Goal: Task Accomplishment & Management: Manage account settings

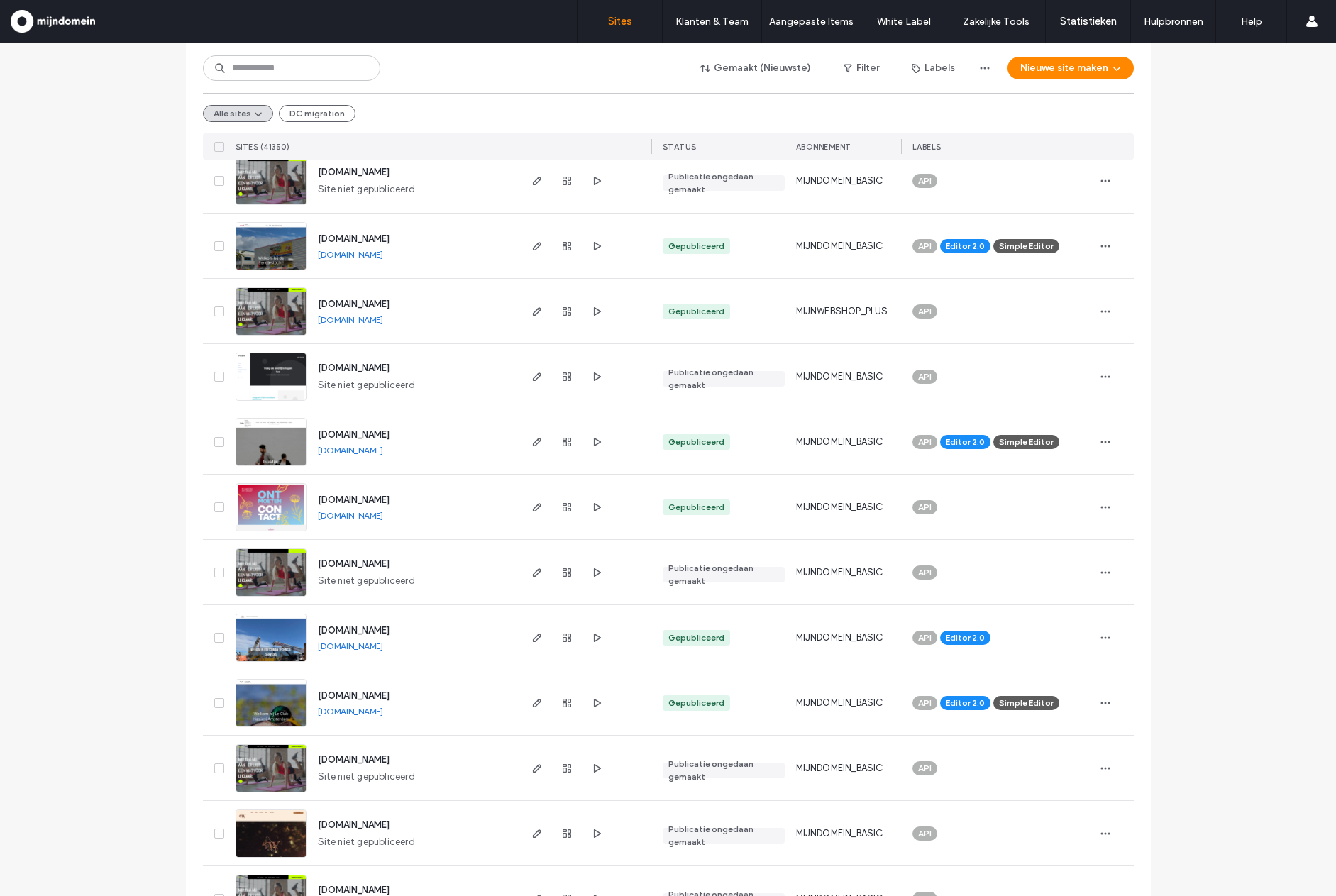
scroll to position [253, 0]
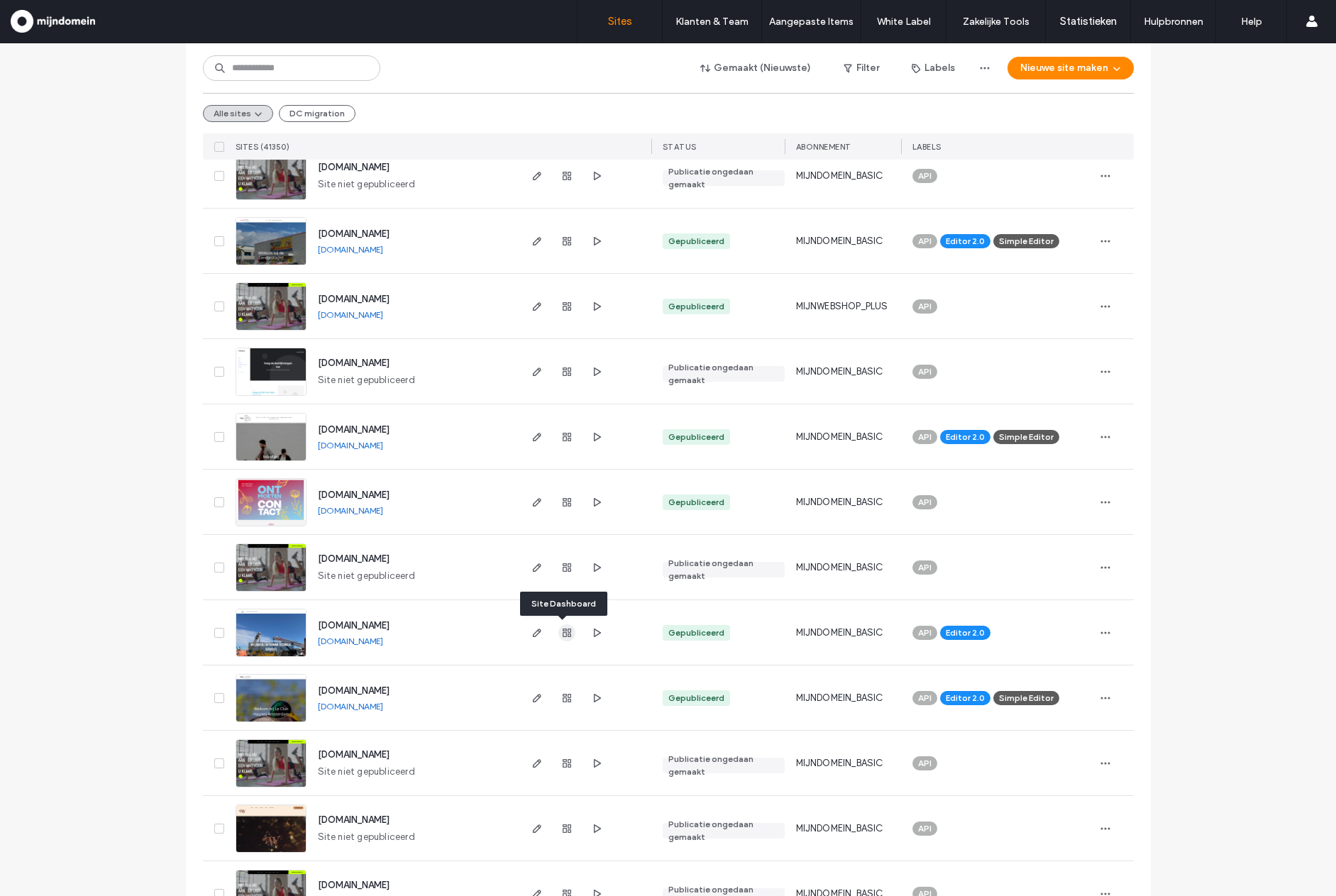
click at [564, 637] on icon "button" at bounding box center [566, 632] width 11 height 11
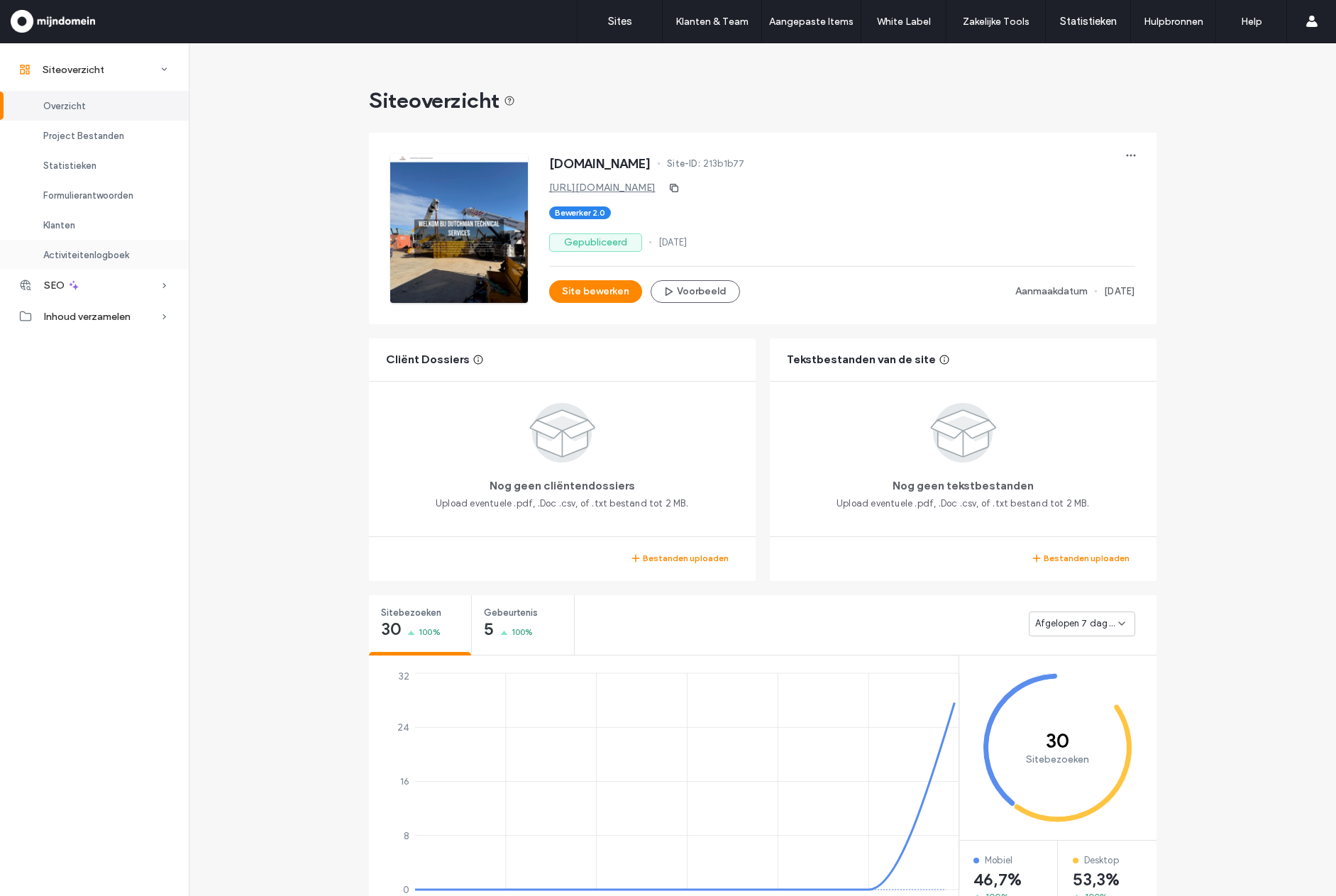
click at [95, 254] on span "Activiteitenlogboek" at bounding box center [86, 256] width 86 height 11
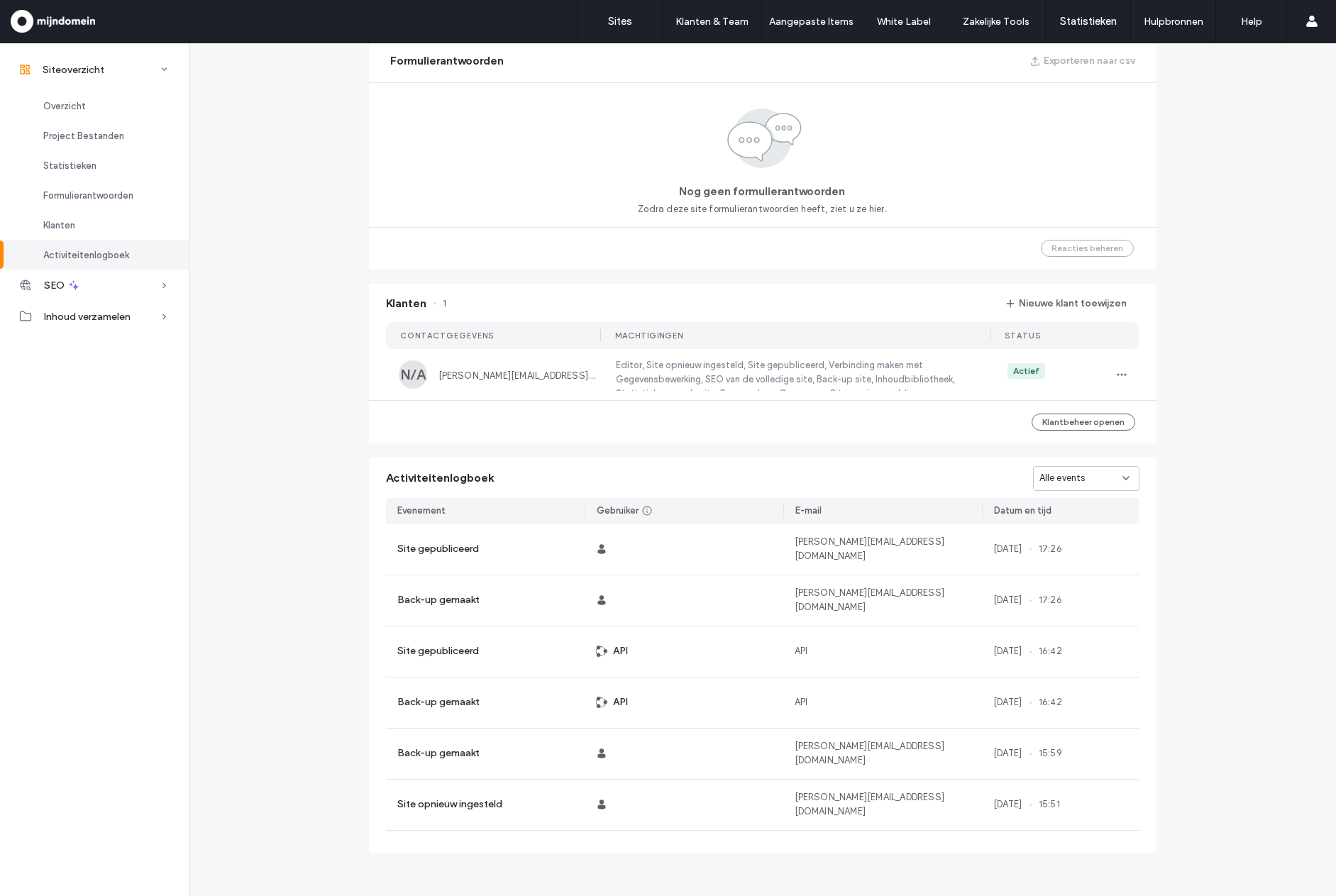
scroll to position [936, 0]
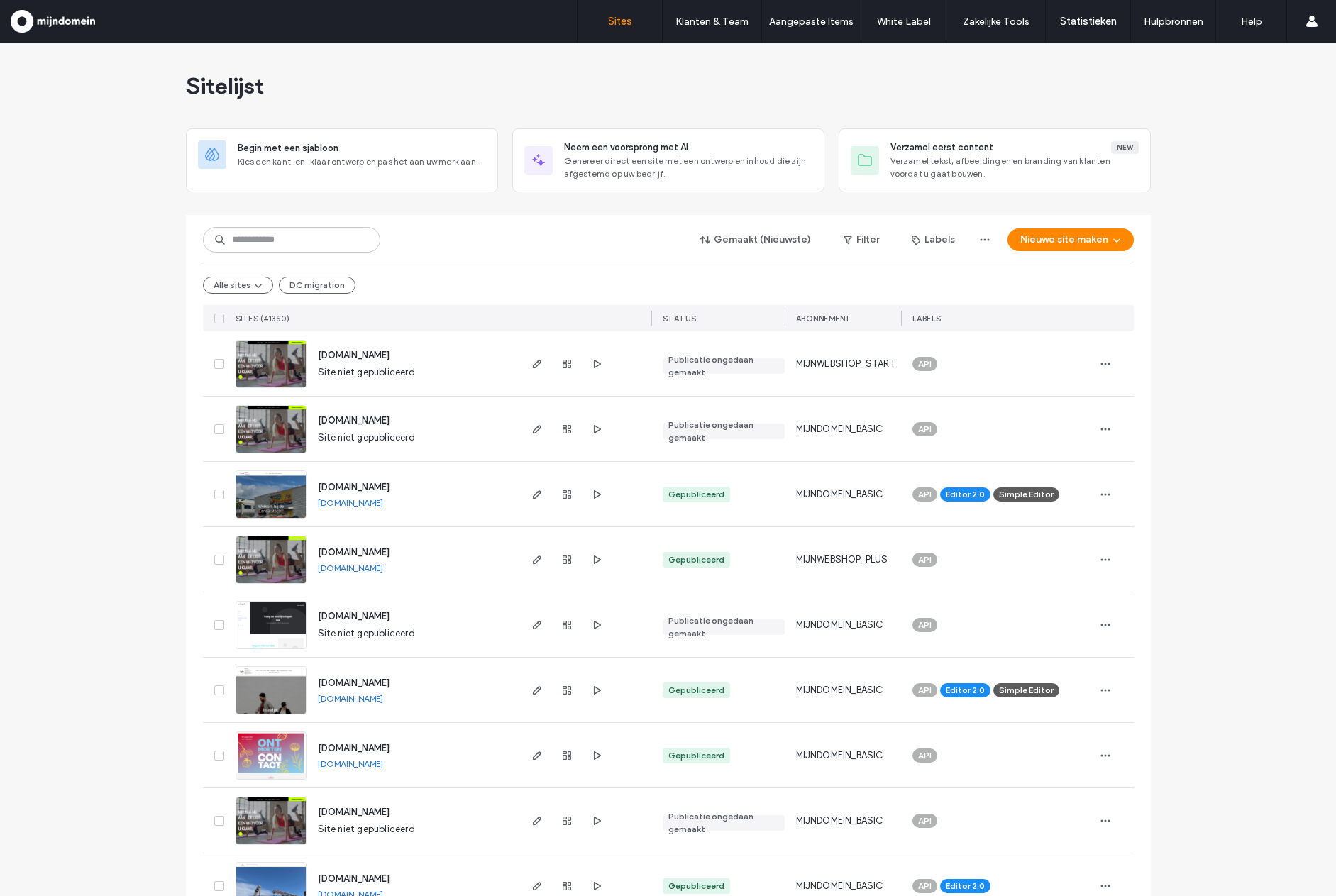
click at [377, 488] on span "[DOMAIN_NAME]" at bounding box center [354, 487] width 71 height 11
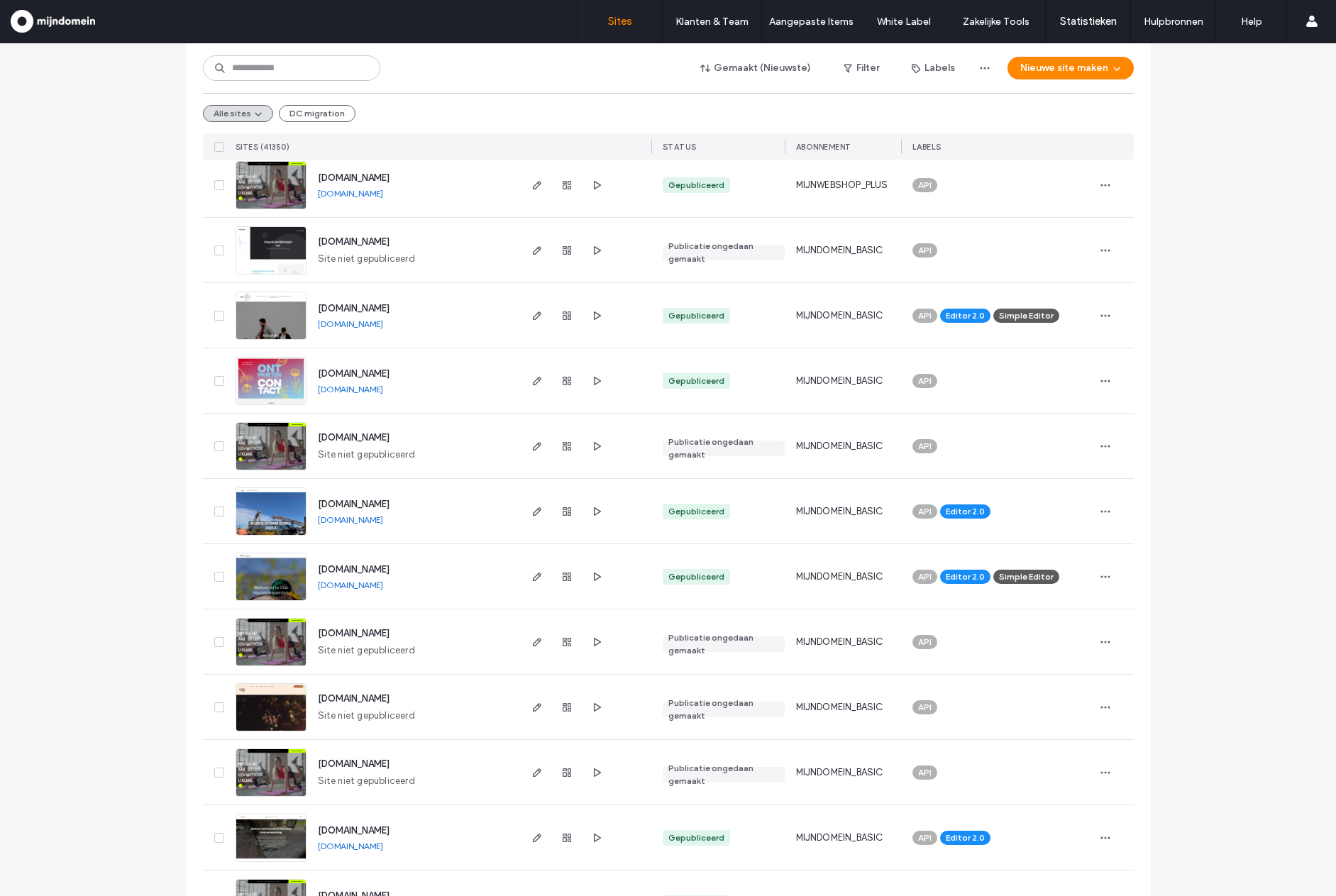
scroll to position [397, 0]
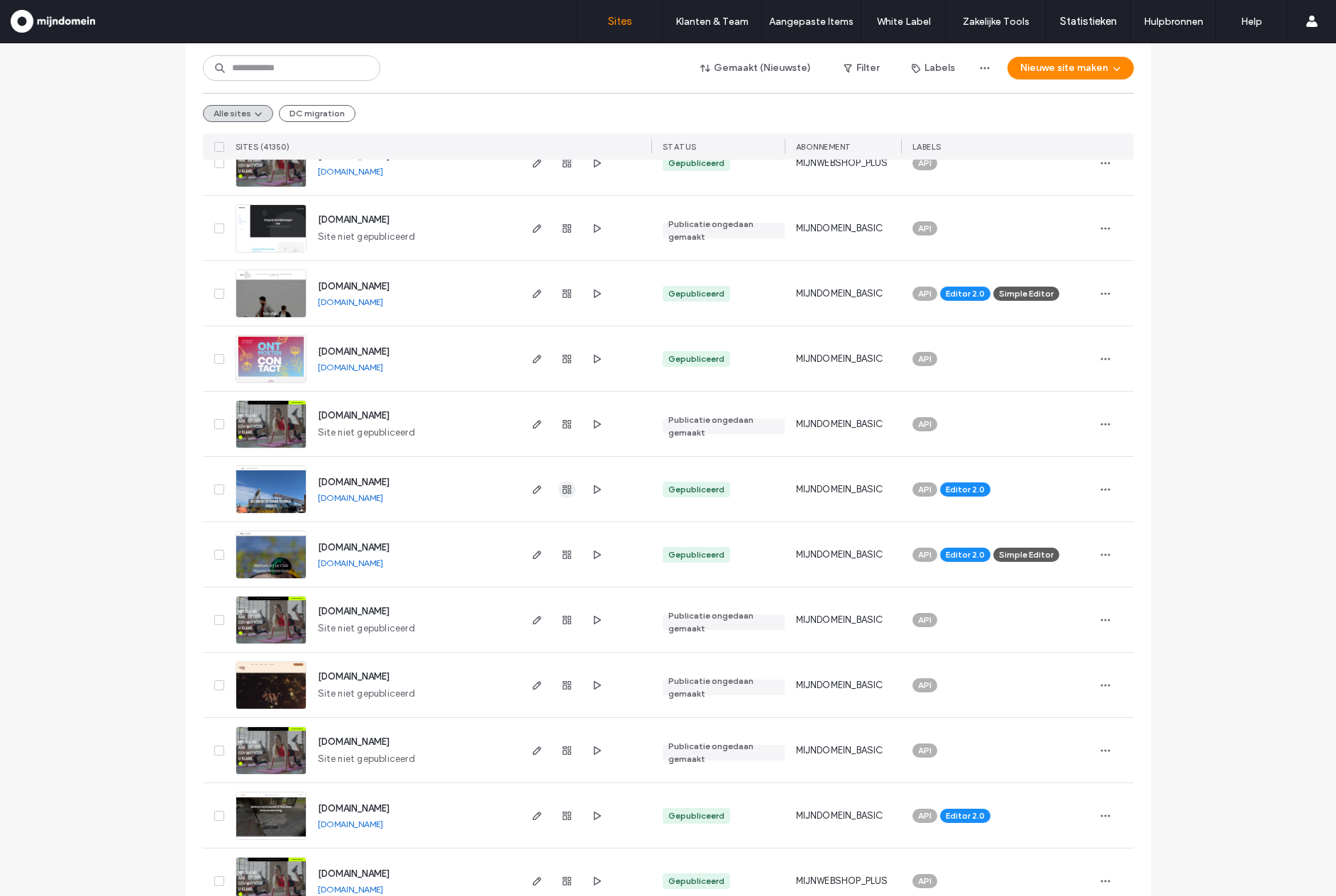
click at [563, 493] on icon "button" at bounding box center [566, 489] width 11 height 11
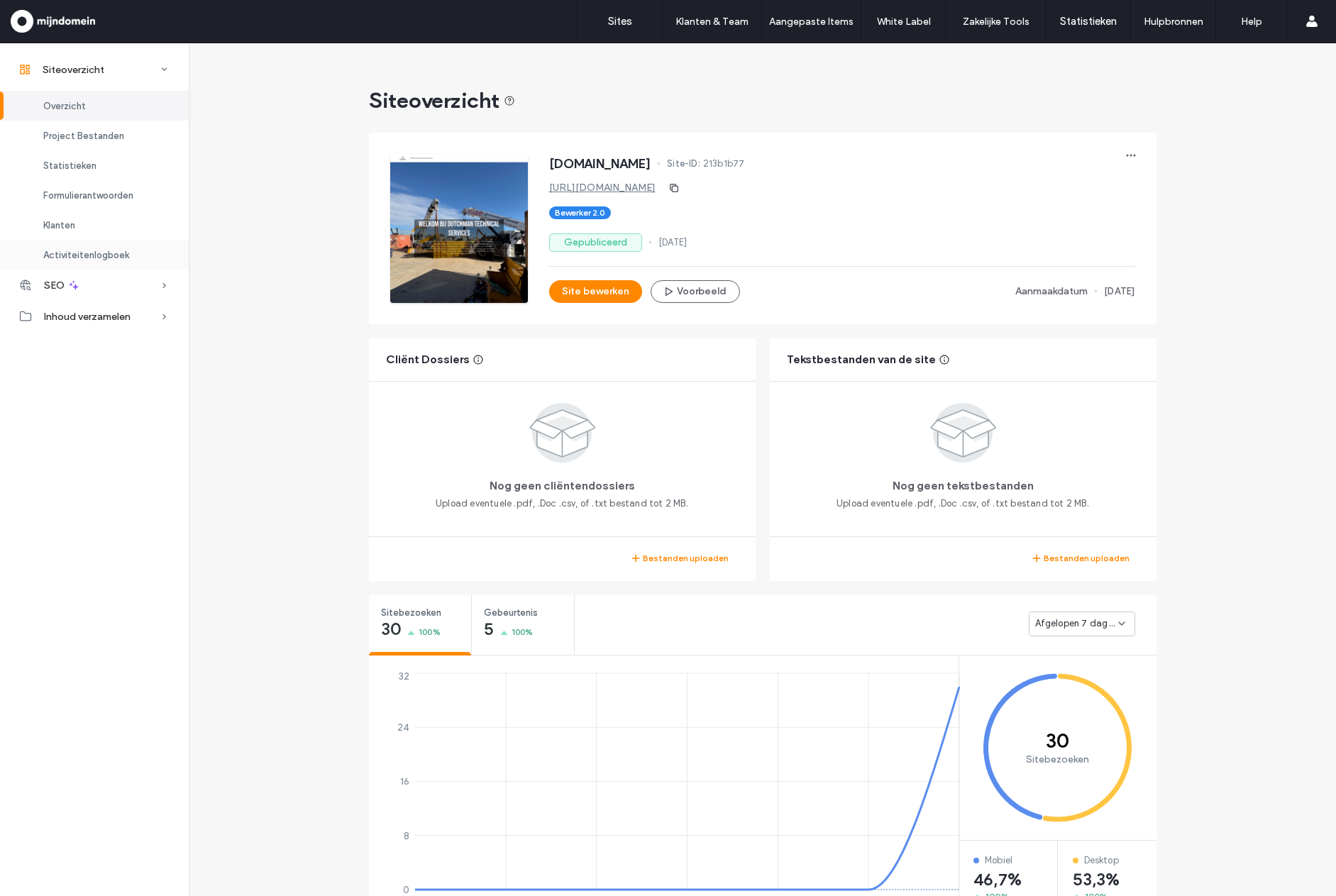
click at [106, 255] on span "Activiteitenlogboek" at bounding box center [86, 256] width 86 height 11
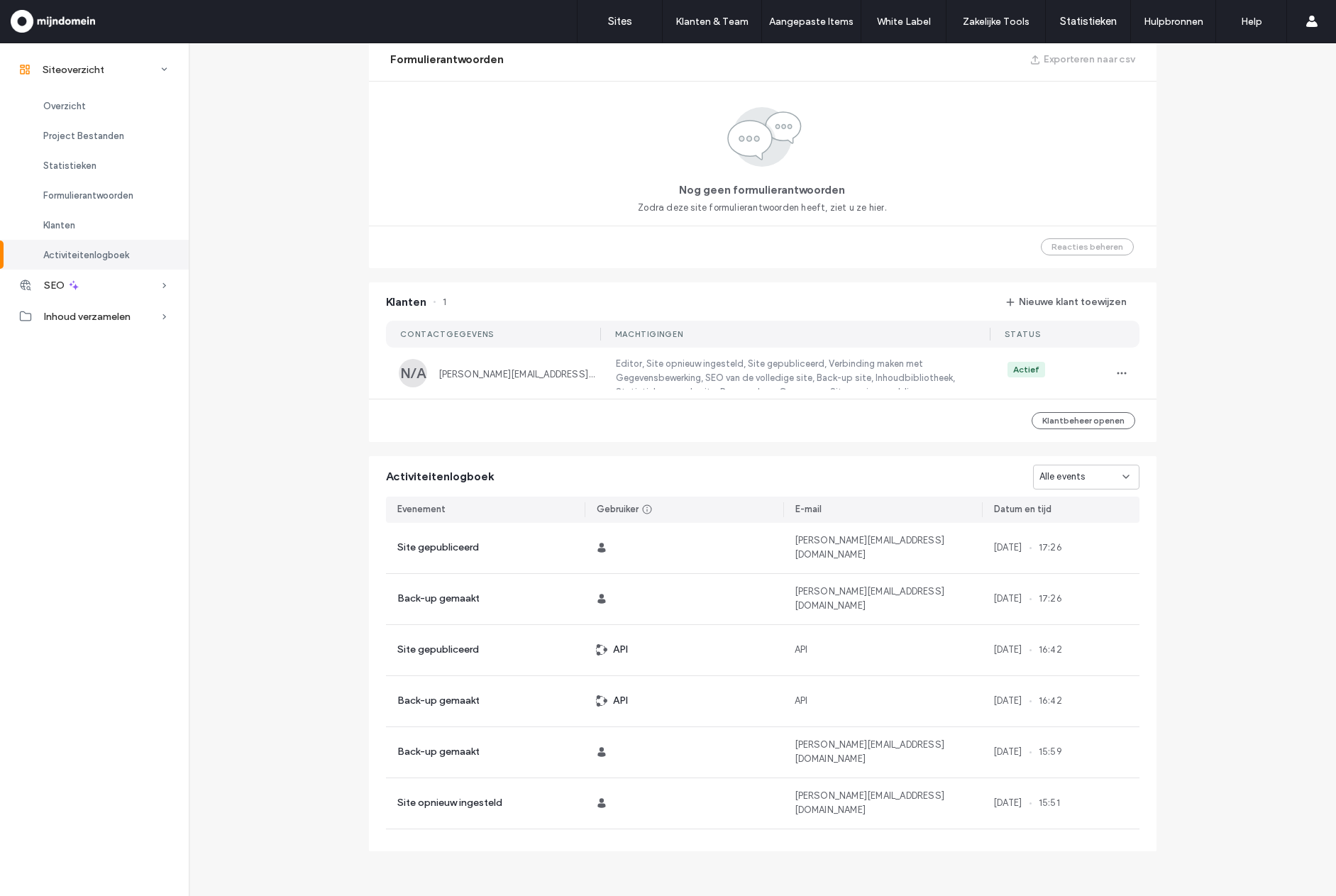
scroll to position [97, 0]
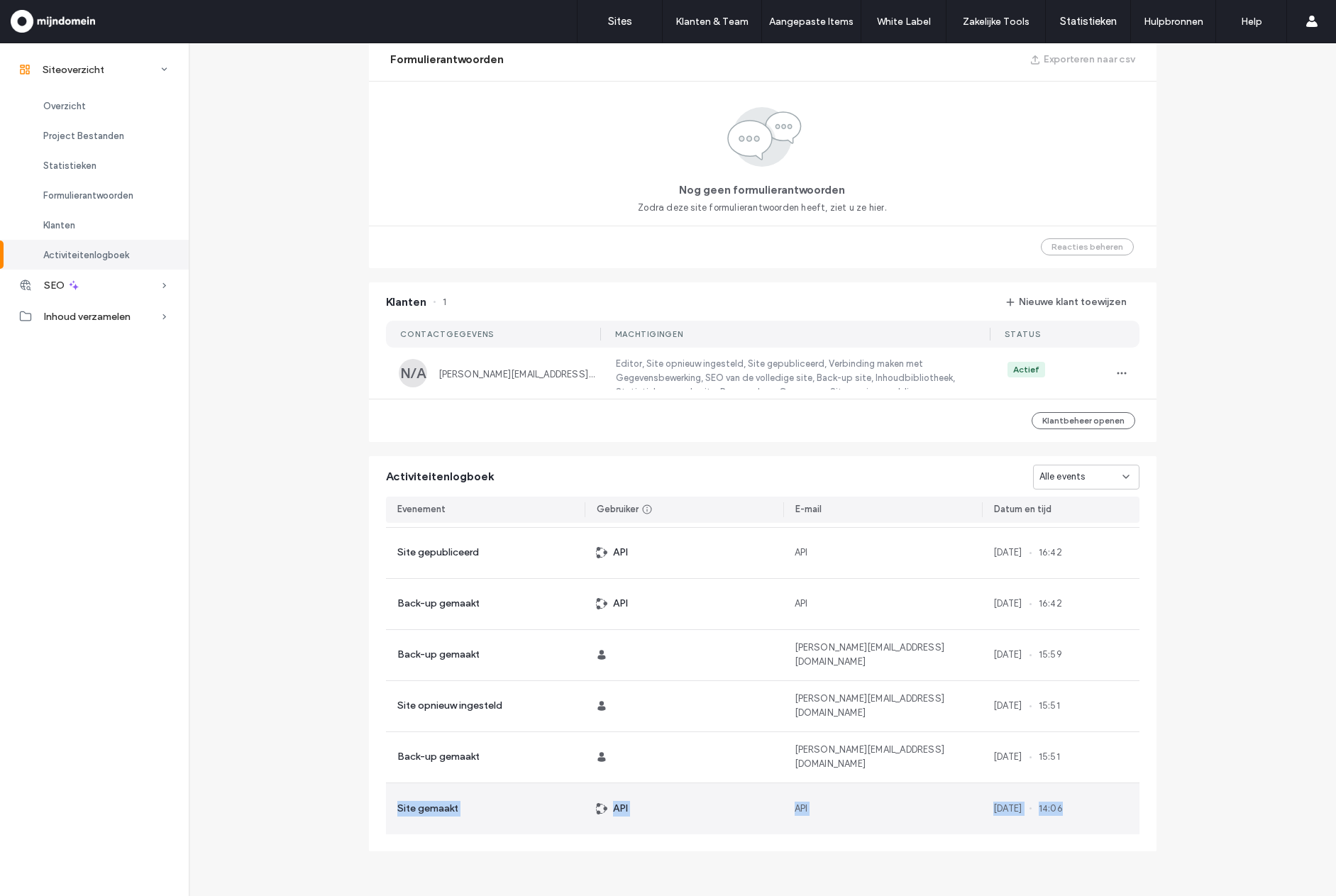
drag, startPoint x: 390, startPoint y: 805, endPoint x: 1112, endPoint y: 822, distance: 722.2
click at [1112, 822] on section "Site gepubliceerd duda-wsm@mijndomein.nl 13 Aug, 2025 17:26 Back-up gemaakt dud…" at bounding box center [762, 630] width 753 height 409
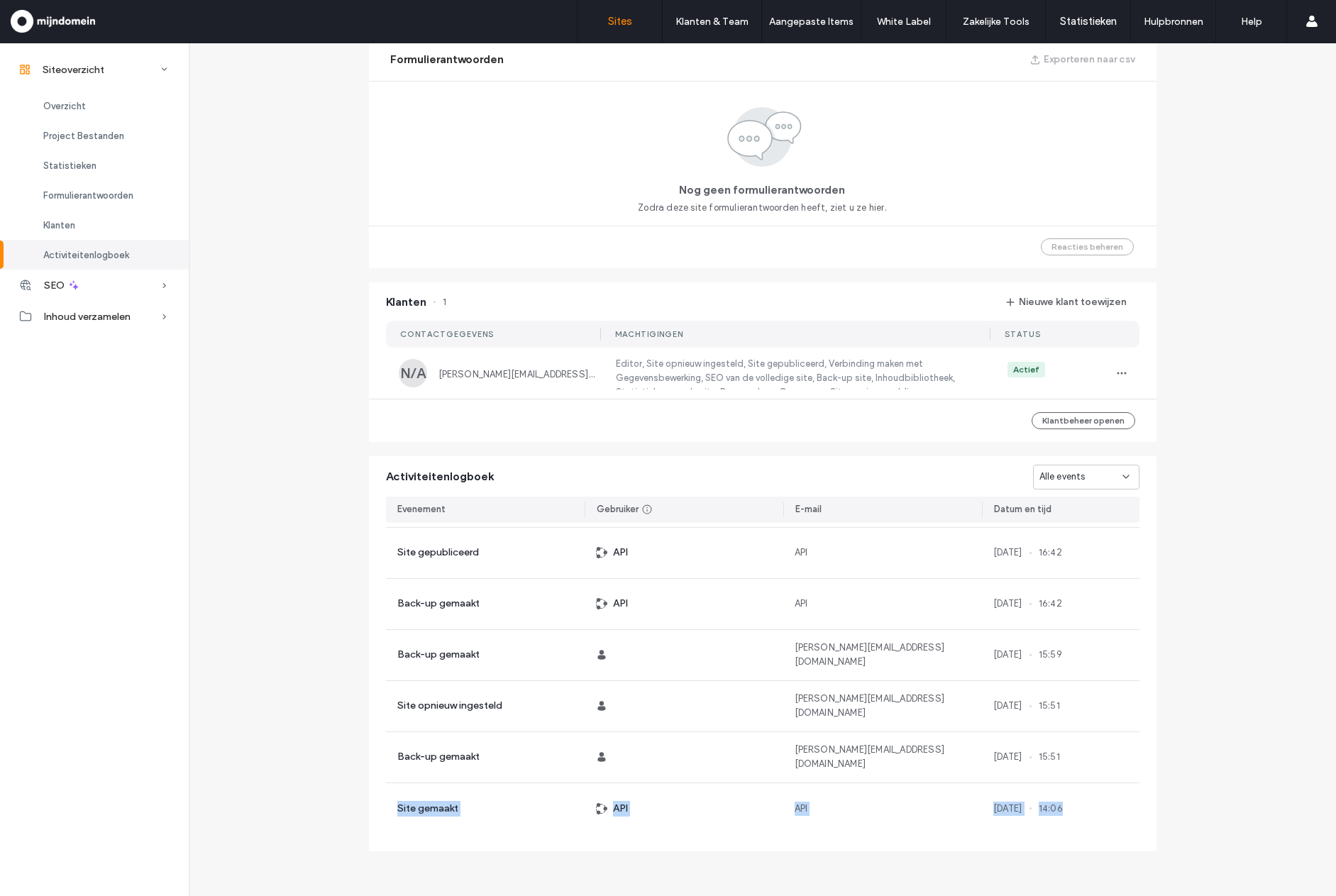
click at [622, 29] on link "Sites" at bounding box center [619, 21] width 84 height 42
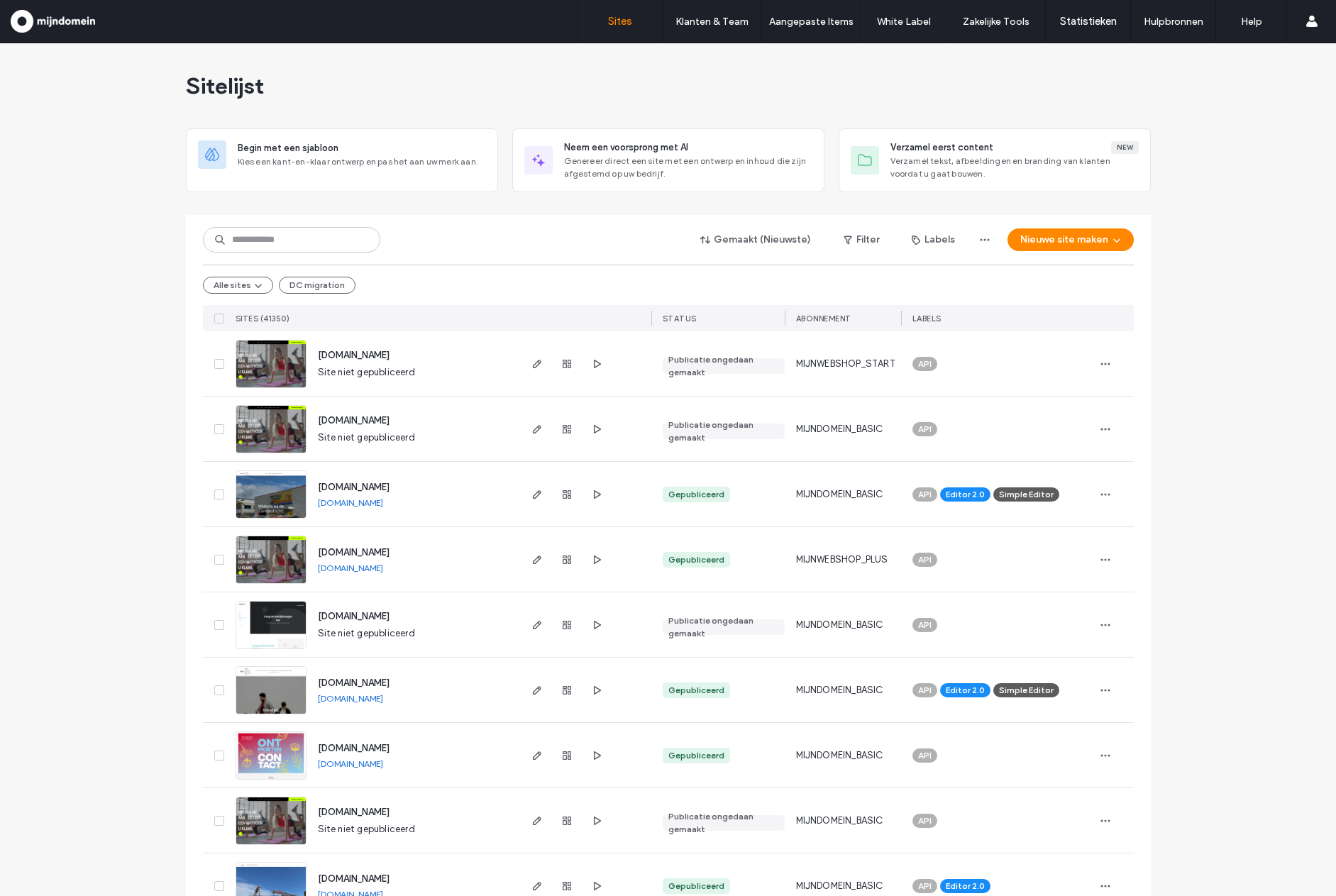
drag, startPoint x: 412, startPoint y: 875, endPoint x: 310, endPoint y: 873, distance: 102.0
click at [310, 873] on div "dutchmantech.nl dutchmantech.nl" at bounding box center [411, 885] width 211 height 64
copy span "[DOMAIN_NAME]"
click at [563, 879] on span "button" at bounding box center [566, 886] width 17 height 17
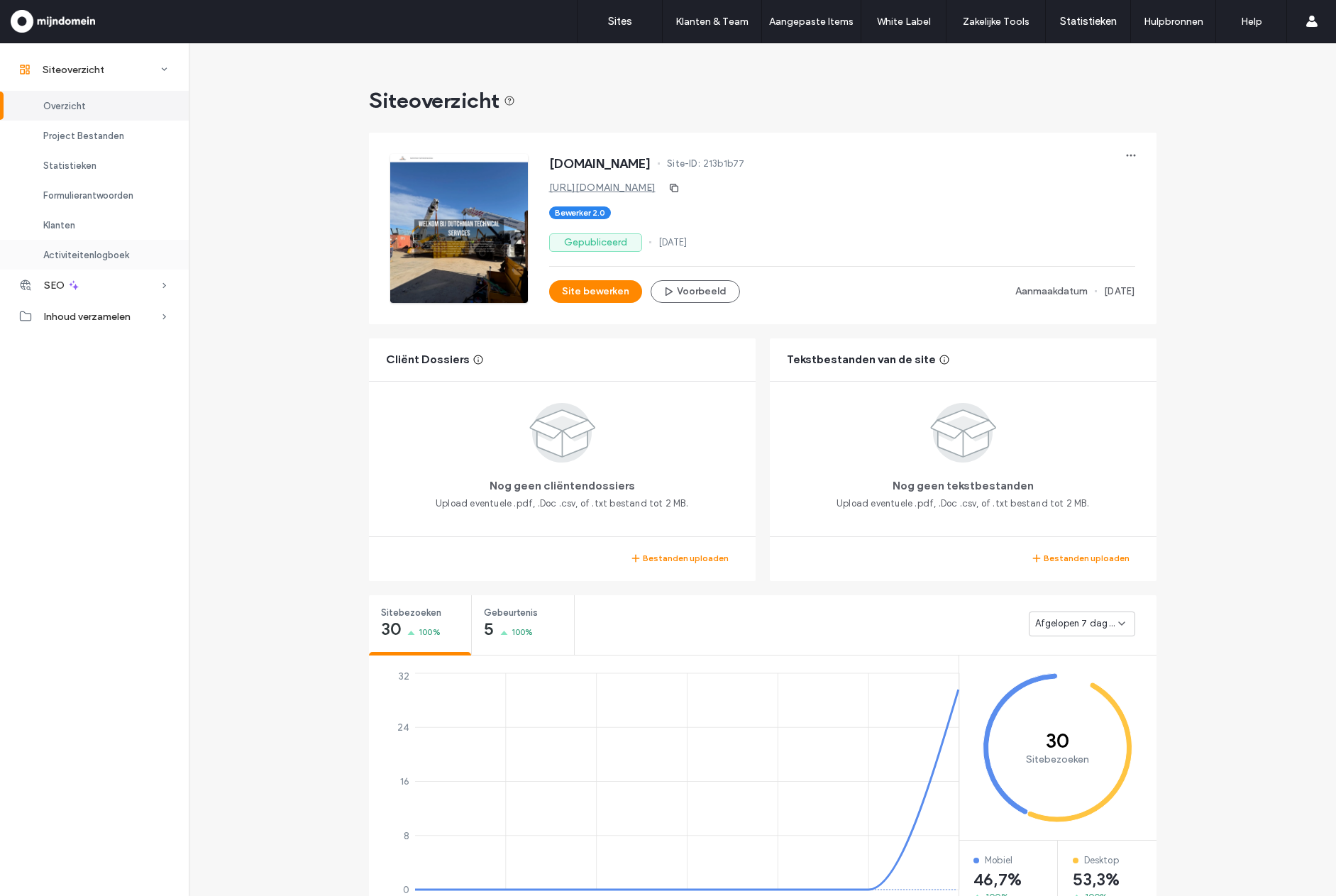
click at [121, 246] on div "Activiteitenlogboek" at bounding box center [94, 255] width 189 height 30
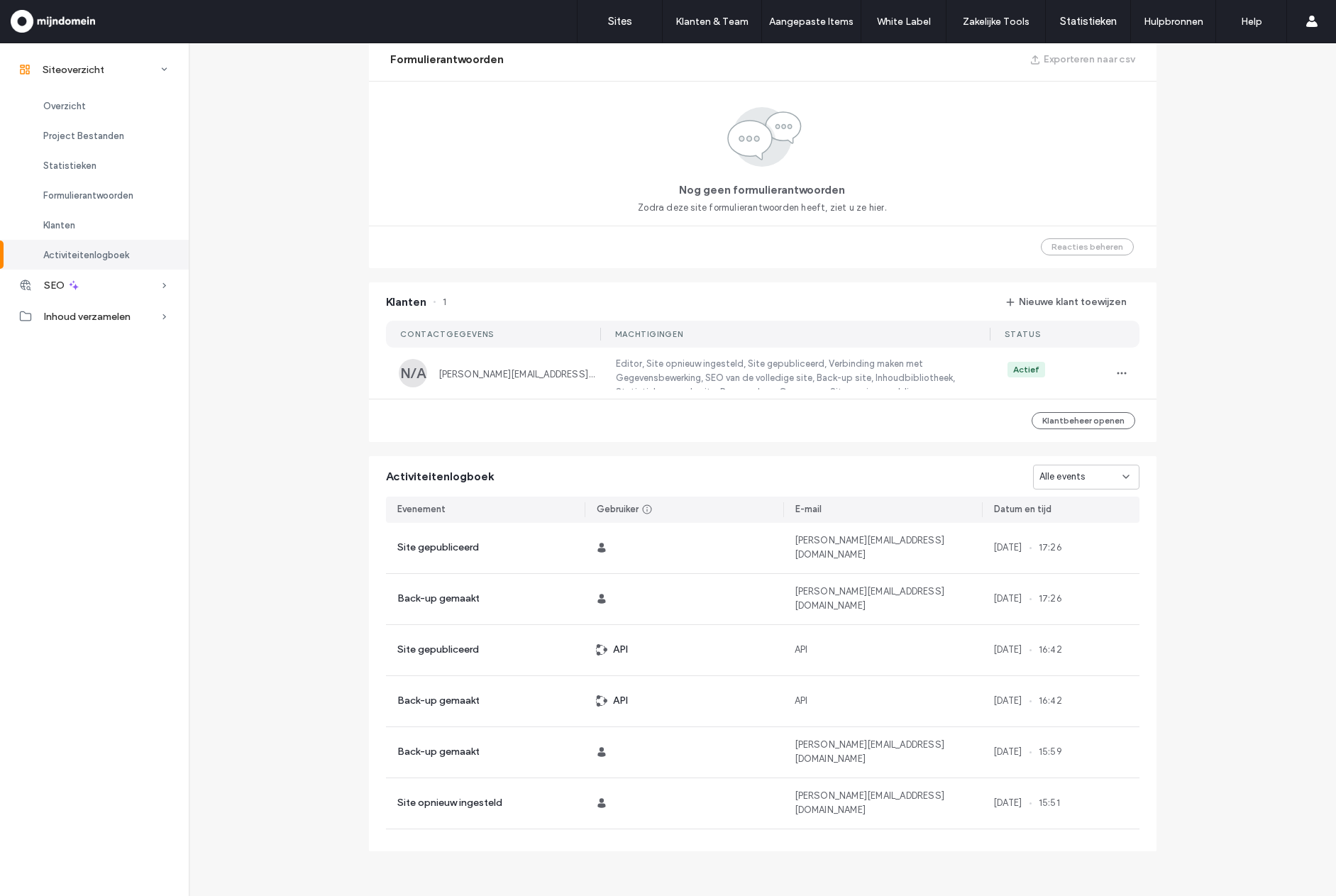
scroll to position [97, 0]
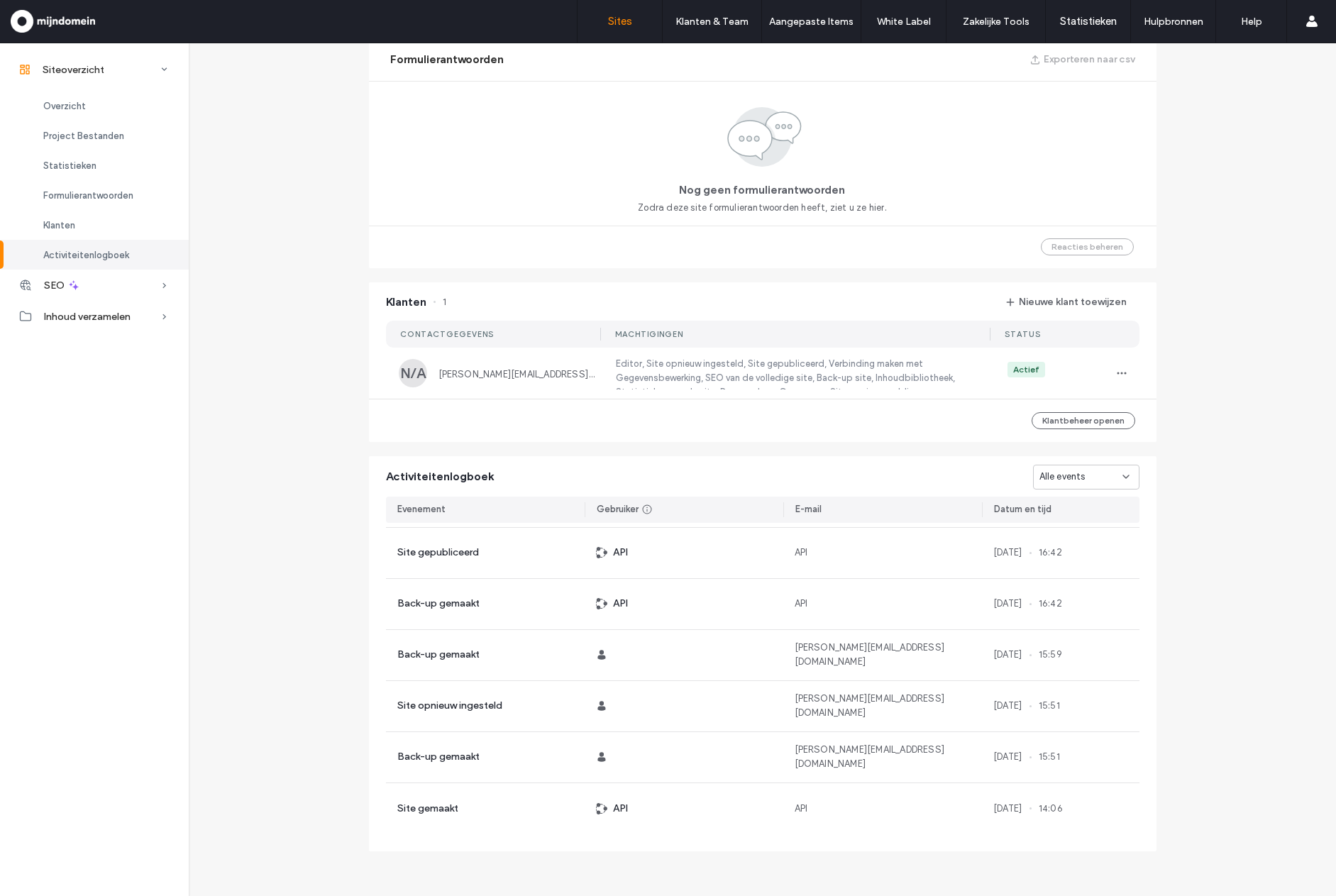
click at [624, 20] on label "Sites" at bounding box center [620, 21] width 24 height 13
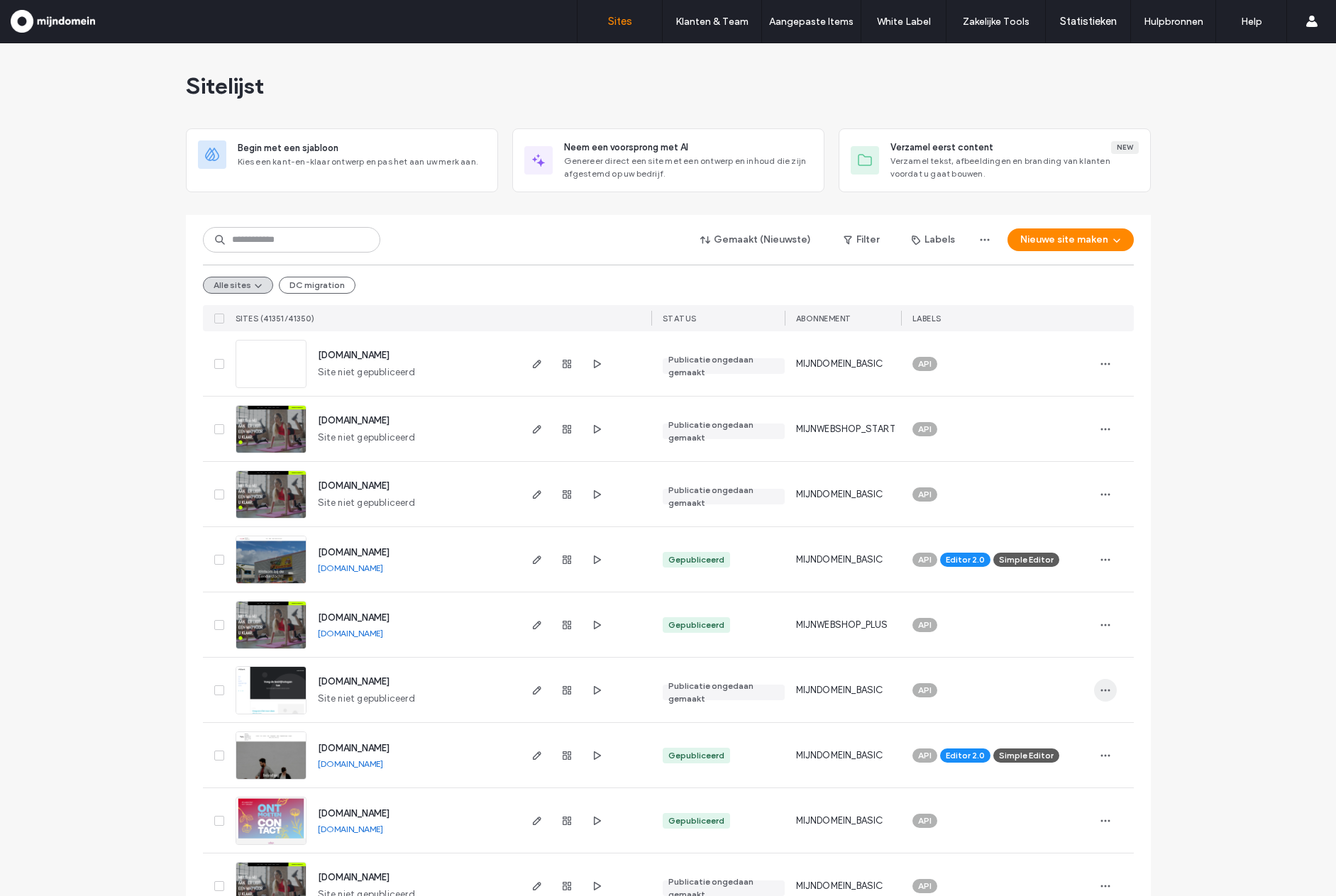
click at [1106, 694] on span "button" at bounding box center [1105, 690] width 23 height 23
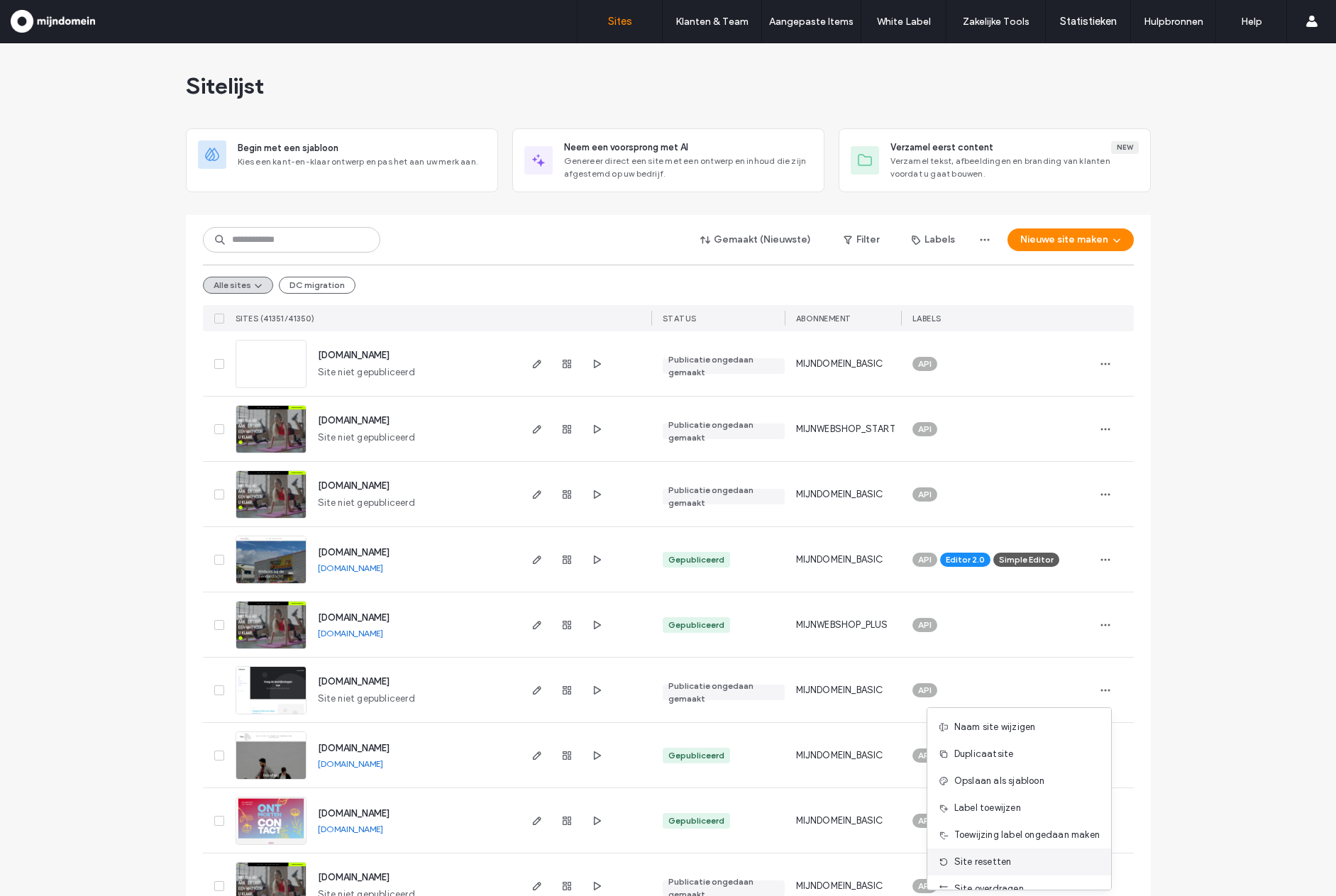
click at [989, 862] on span "Site resetten" at bounding box center [982, 861] width 58 height 14
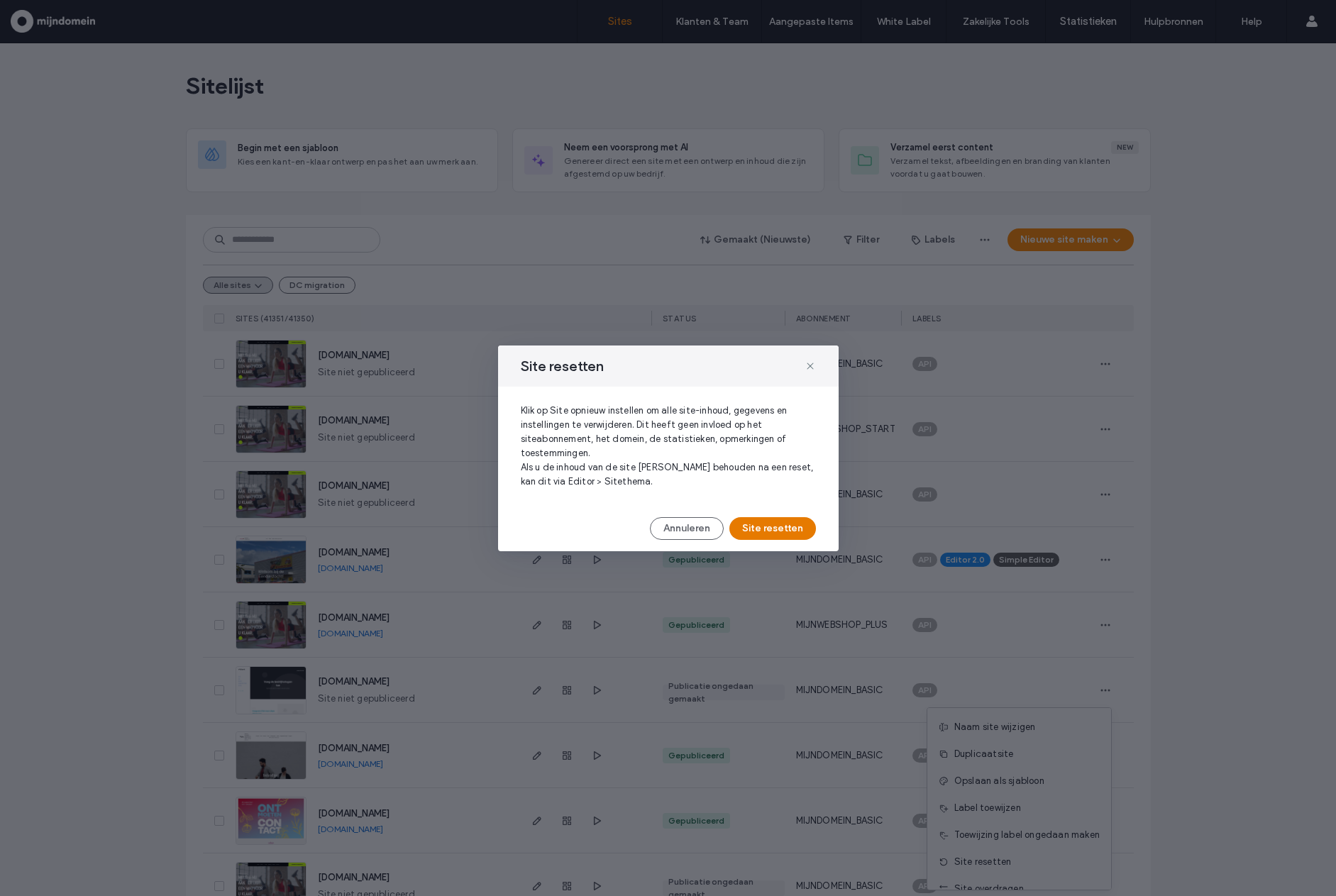
click at [804, 524] on button "Site resetten" at bounding box center [772, 528] width 86 height 23
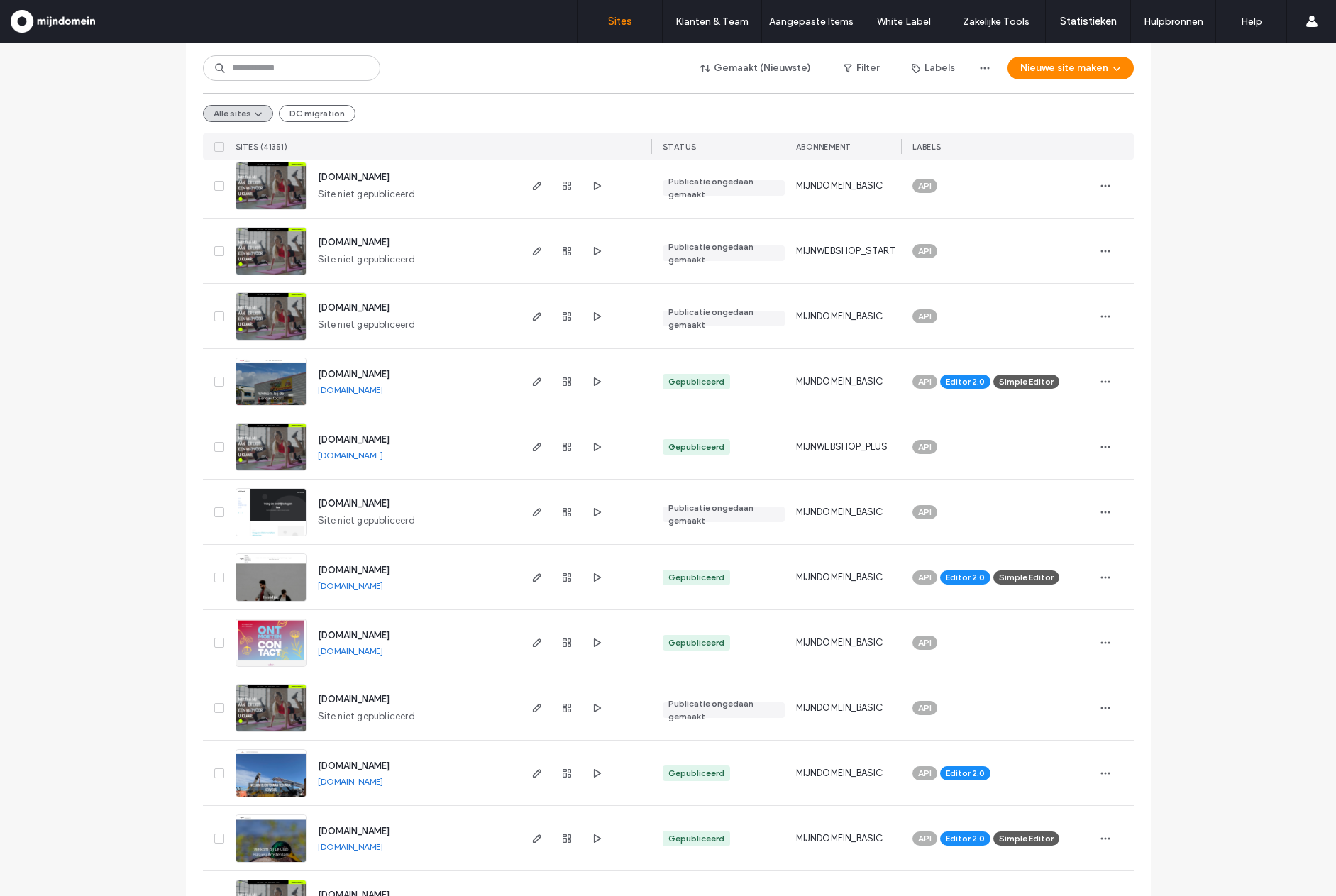
scroll to position [205, 0]
